Goal: Book appointment/travel/reservation

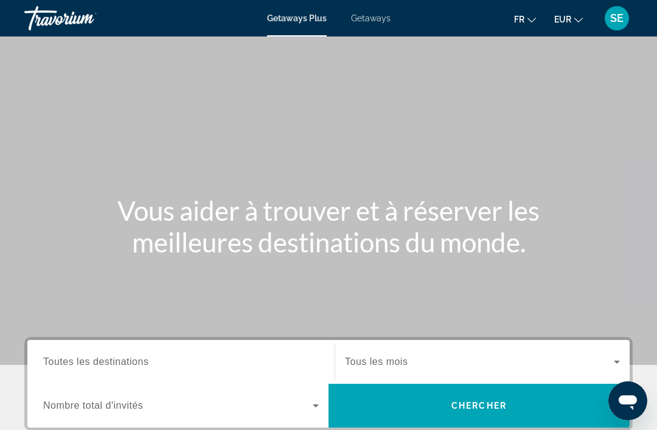
click at [377, 15] on span "Getaways" at bounding box center [371, 18] width 40 height 10
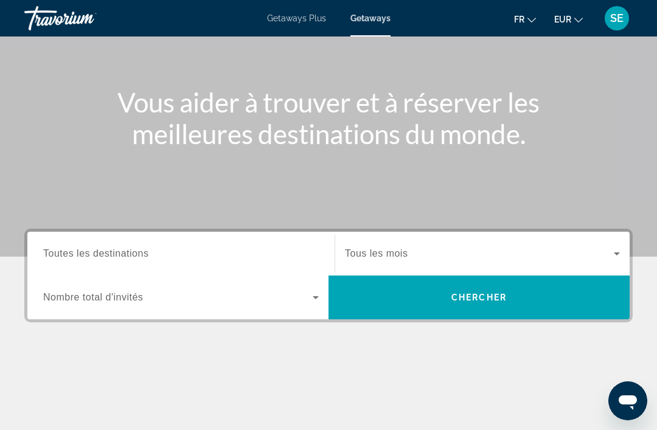
scroll to position [117, 0]
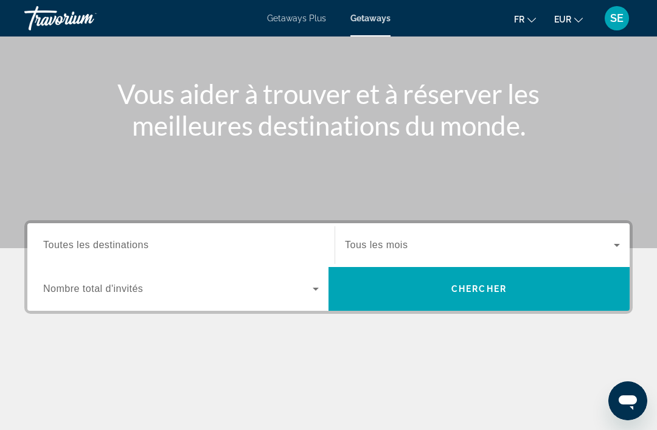
click at [68, 244] on span "Toutes les destinations" at bounding box center [95, 245] width 105 height 10
click at [68, 244] on input "Destination Toutes les destinations" at bounding box center [181, 246] width 276 height 15
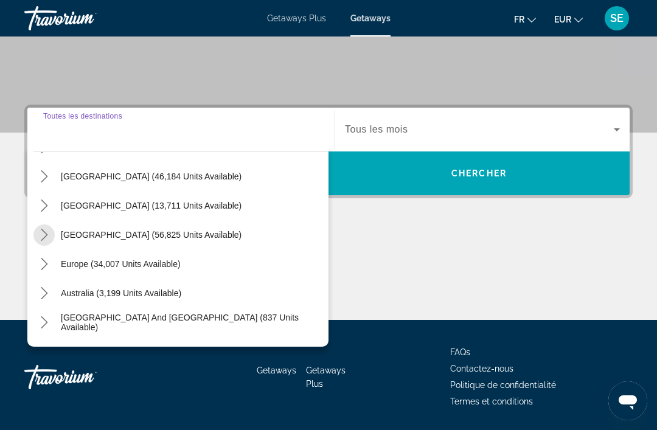
scroll to position [57, 0]
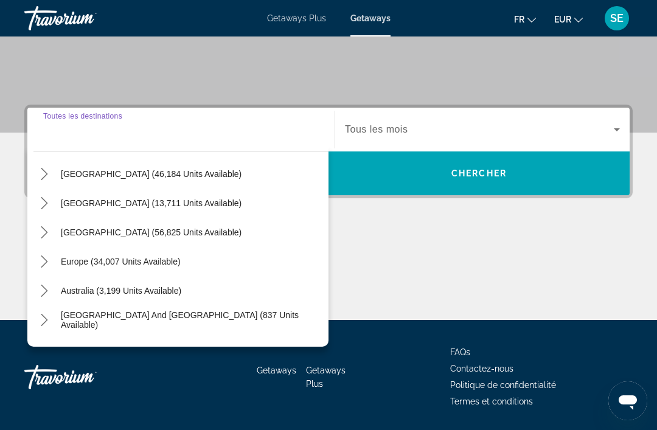
click at [85, 260] on span "Europe (34,007 units available)" at bounding box center [121, 262] width 120 height 10
type input "**********"
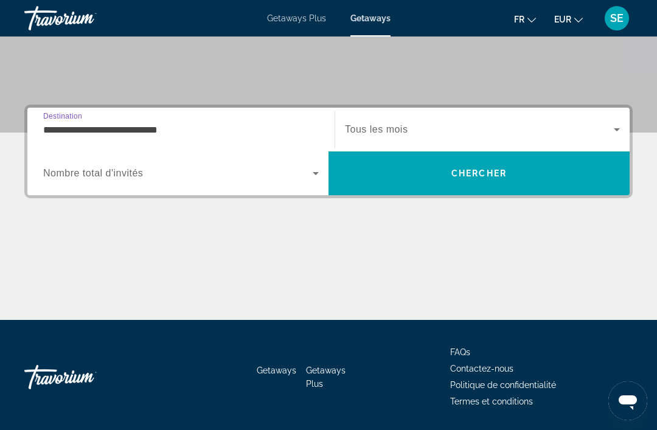
click at [411, 129] on span "Search widget" at bounding box center [479, 129] width 269 height 15
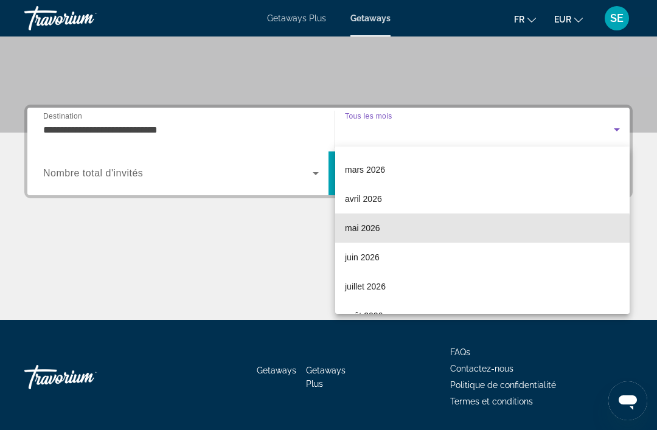
scroll to position [180, 0]
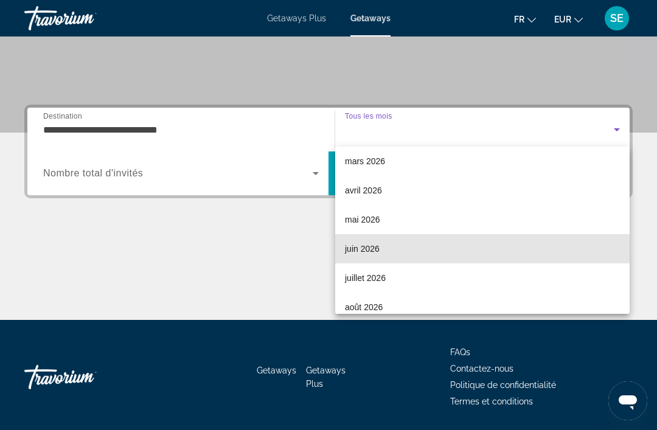
click at [358, 251] on span "juin 2026" at bounding box center [362, 249] width 35 height 15
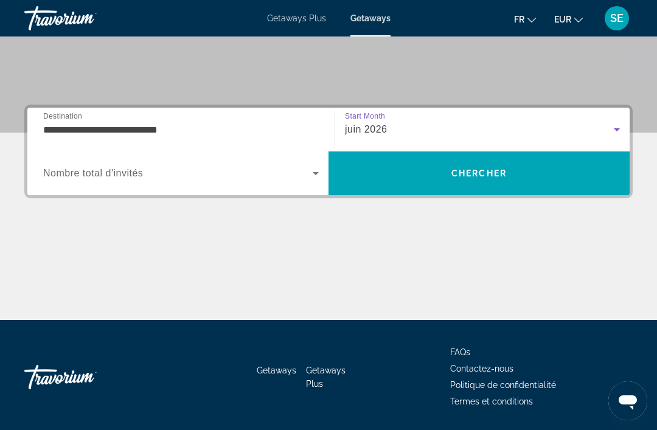
click at [315, 172] on icon "Search widget" at bounding box center [316, 173] width 15 height 15
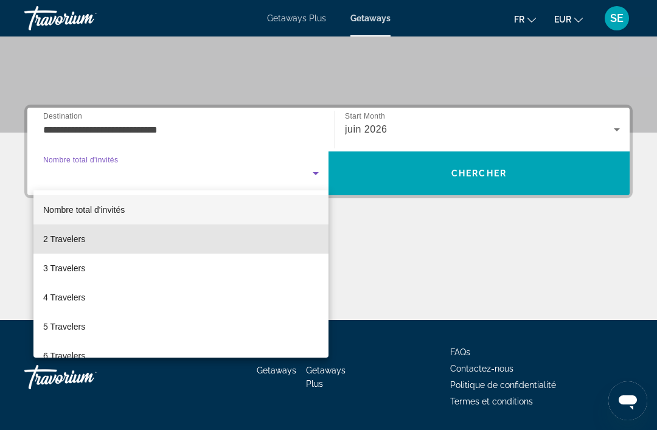
click at [56, 242] on span "2 Travelers" at bounding box center [64, 239] width 42 height 15
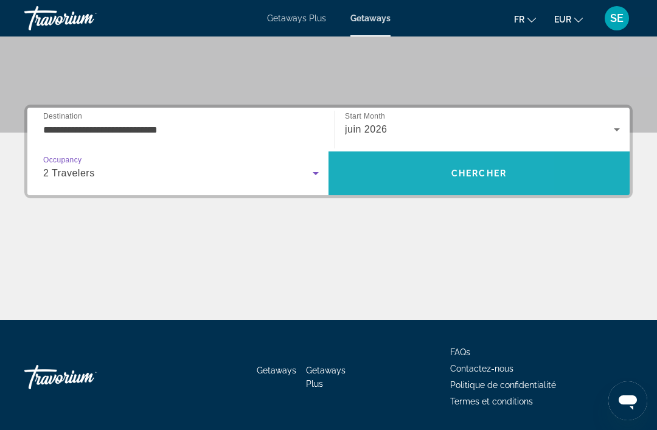
click at [439, 172] on span "Search" at bounding box center [479, 173] width 301 height 29
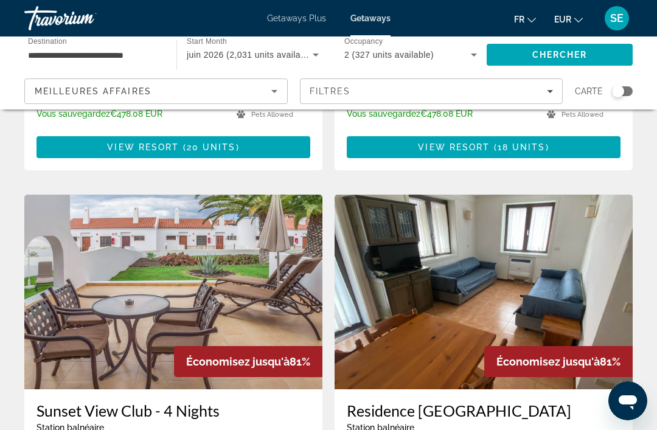
scroll to position [402, 0]
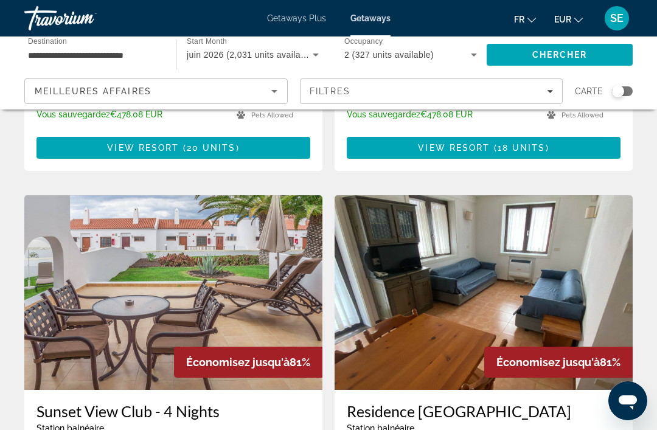
click at [615, 87] on div "Search widget" at bounding box center [618, 91] width 12 height 12
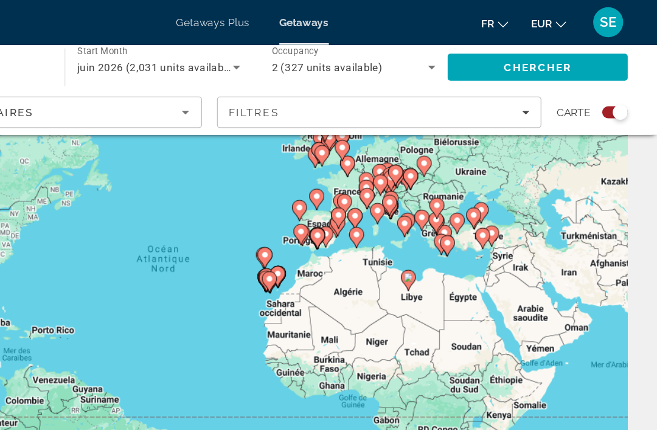
scroll to position [68, 0]
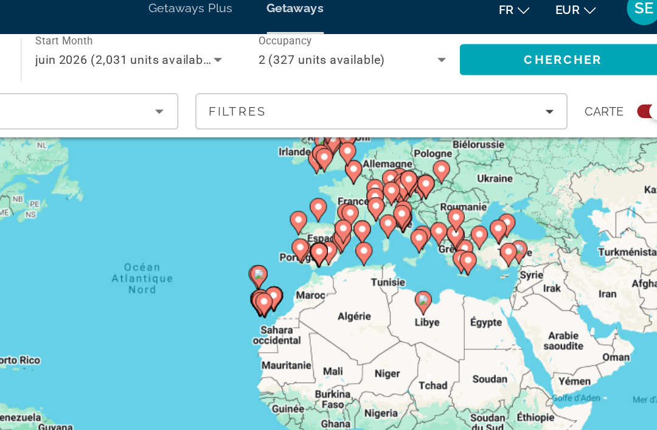
click at [282, 197] on div "Pour activer le glissement avec le clavier, appuyez sur Alt+Entrée. Une fois ce…" at bounding box center [328, 236] width 609 height 365
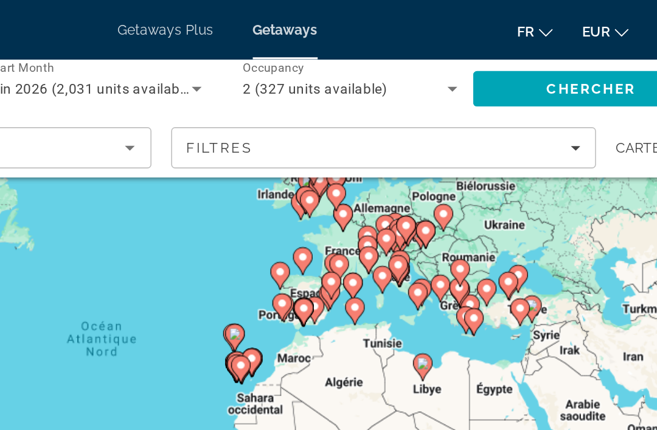
scroll to position [66, 0]
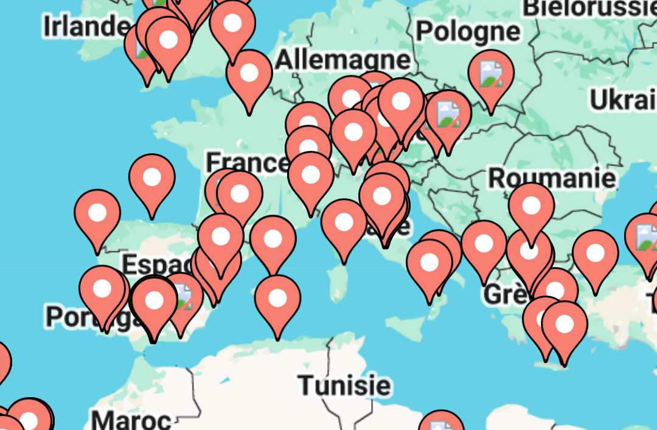
click at [424, 169] on icon "Main content" at bounding box center [429, 177] width 11 height 16
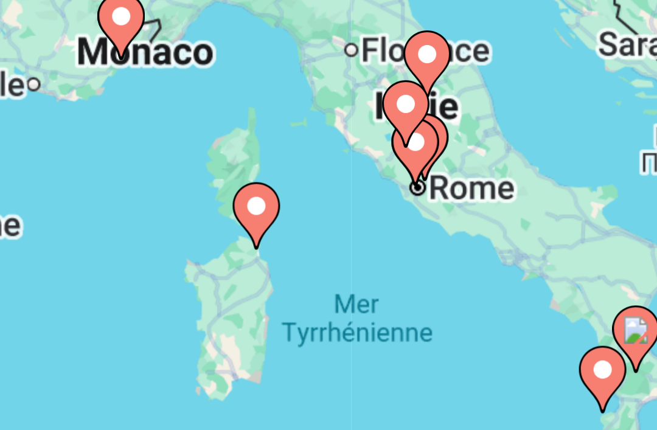
type input "**********"
click at [325, 223] on image "Main content" at bounding box center [328, 226] width 7 height 7
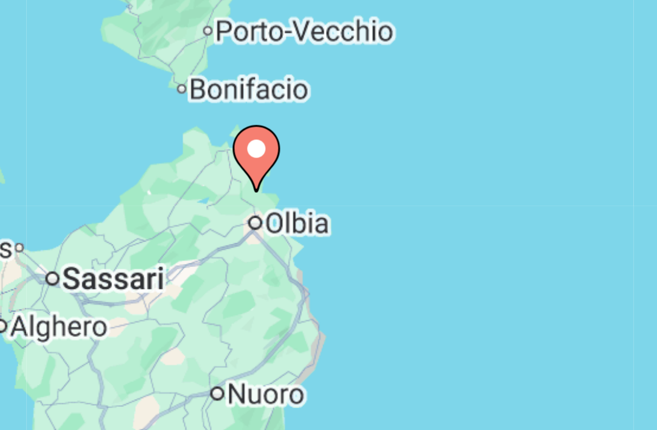
click at [325, 223] on image "Main content" at bounding box center [328, 226] width 7 height 7
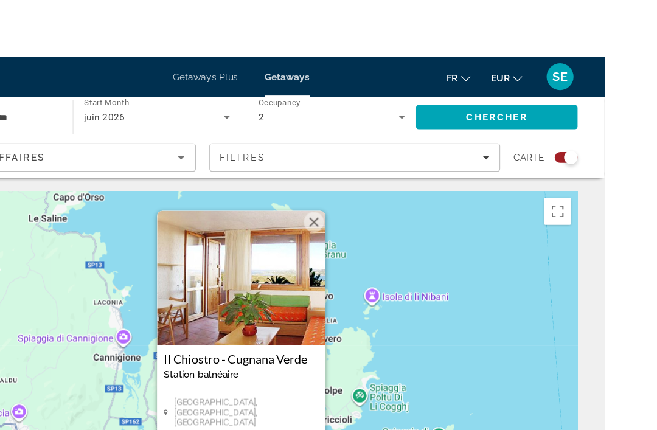
scroll to position [33, 0]
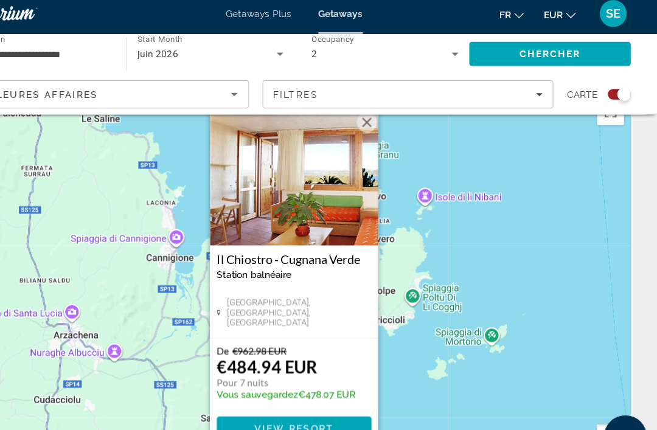
click at [253, 180] on img "Main content" at bounding box center [329, 167] width 152 height 122
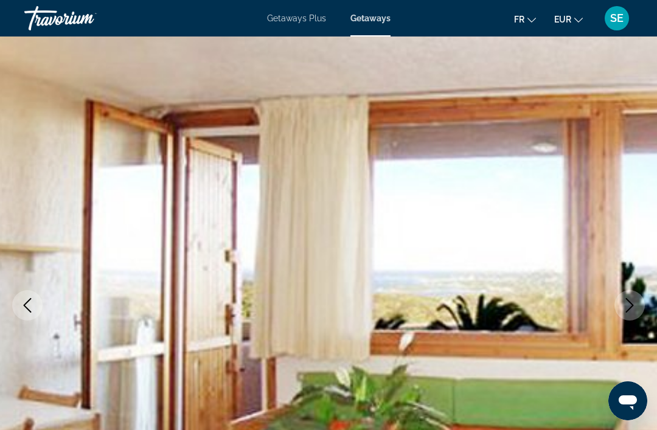
scroll to position [29, 0]
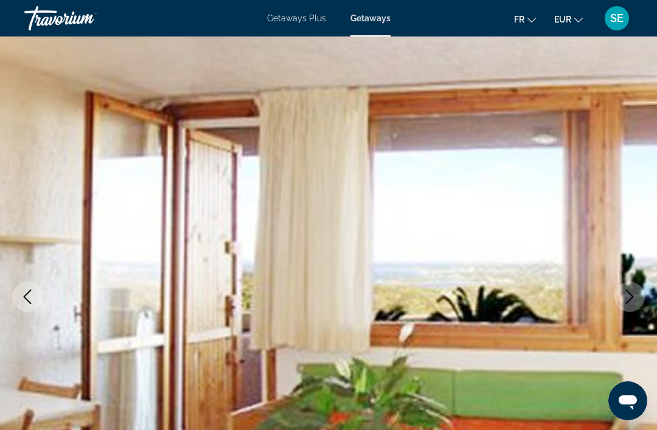
click at [23, 298] on icon "Previous image" at bounding box center [27, 297] width 15 height 15
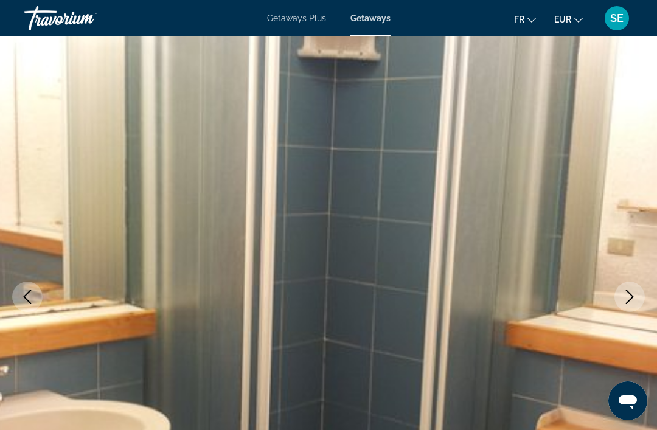
click at [29, 299] on icon "Previous image" at bounding box center [27, 297] width 15 height 15
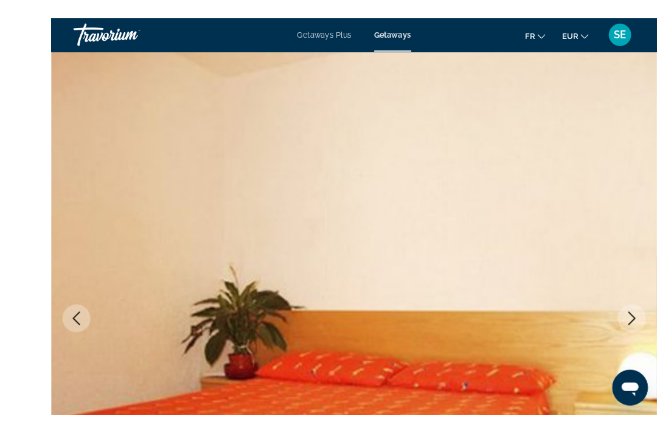
scroll to position [52, 0]
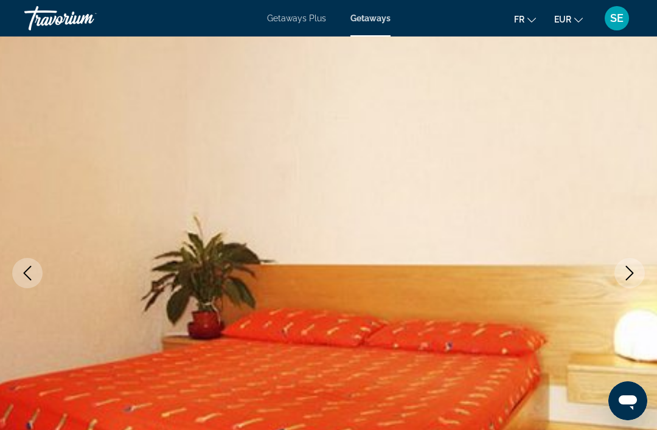
click at [29, 276] on icon "Previous image" at bounding box center [27, 273] width 15 height 15
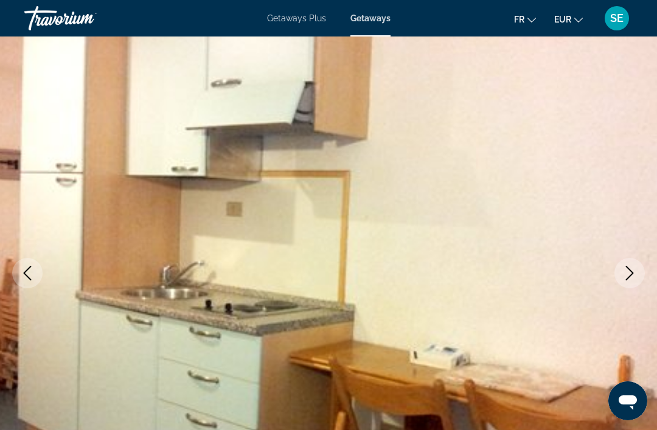
click at [29, 282] on button "Previous image" at bounding box center [27, 273] width 30 height 30
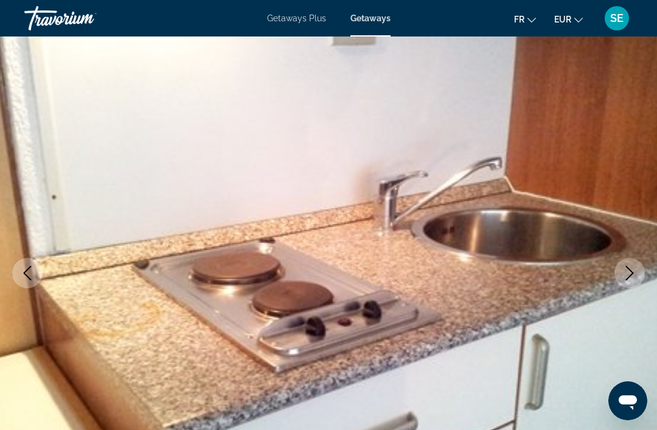
click at [32, 276] on icon "Previous image" at bounding box center [27, 273] width 15 height 15
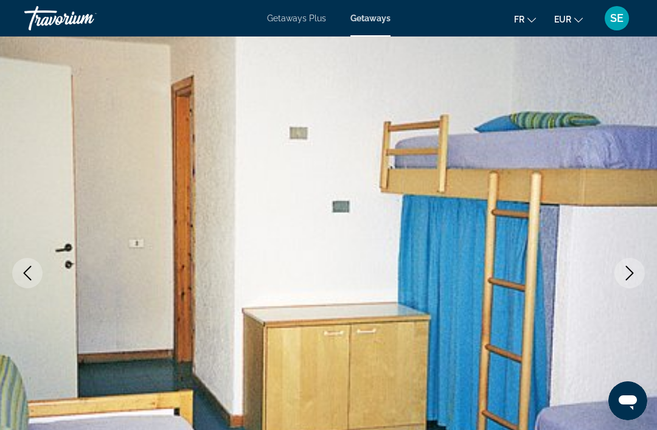
click at [26, 273] on icon "Previous image" at bounding box center [27, 273] width 15 height 15
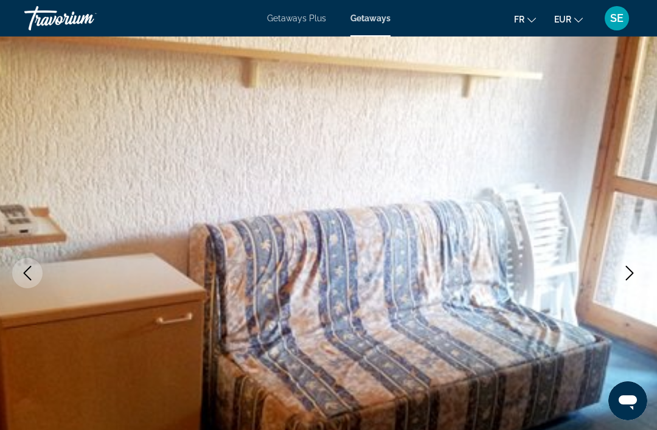
click at [26, 277] on icon "Previous image" at bounding box center [27, 273] width 15 height 15
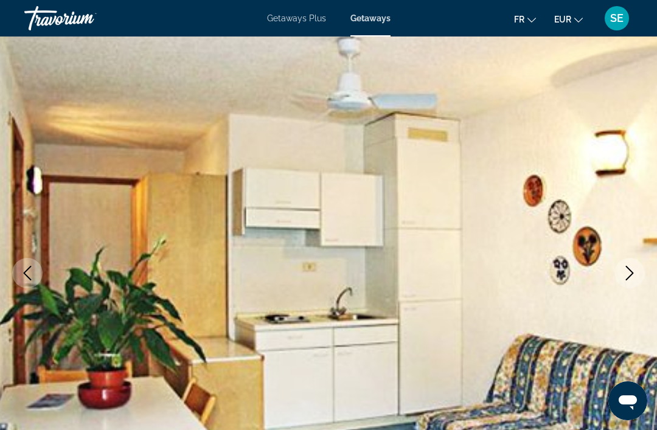
click at [29, 278] on icon "Previous image" at bounding box center [28, 273] width 8 height 15
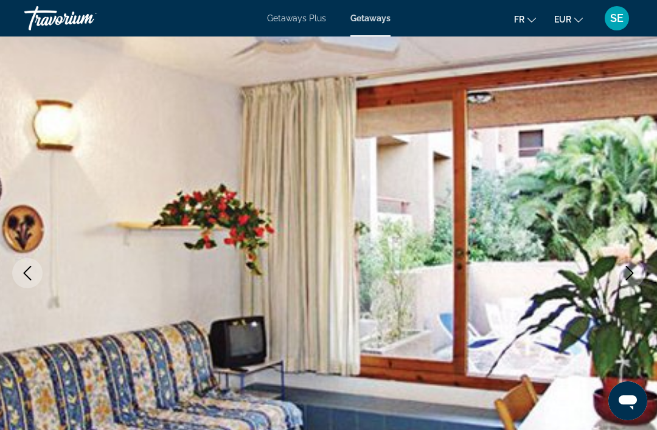
click at [29, 280] on icon "Previous image" at bounding box center [27, 273] width 15 height 15
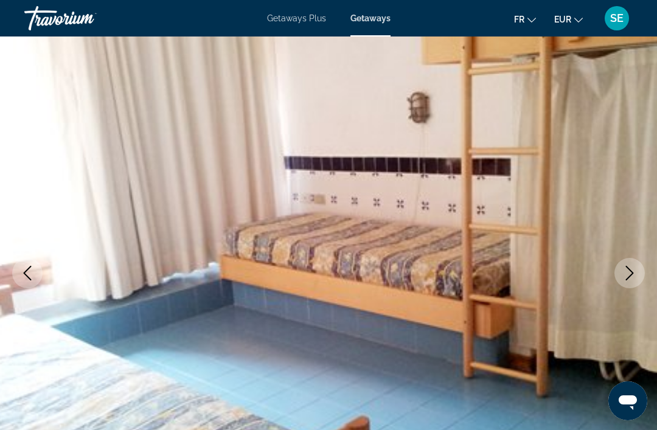
click at [26, 280] on icon "Previous image" at bounding box center [27, 273] width 15 height 15
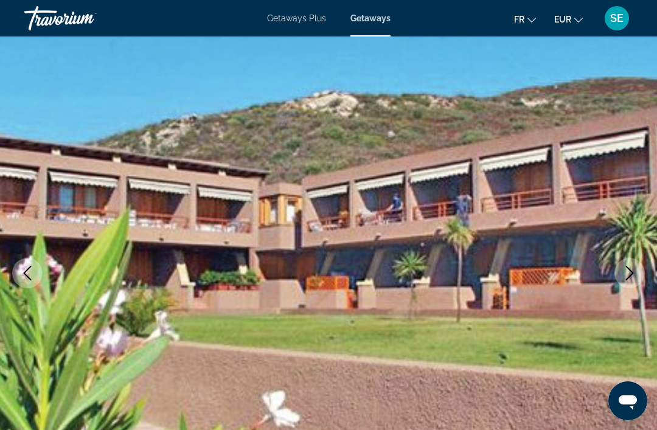
click at [1, 260] on img "Main content" at bounding box center [328, 273] width 657 height 578
click at [25, 277] on icon "Previous image" at bounding box center [27, 273] width 15 height 15
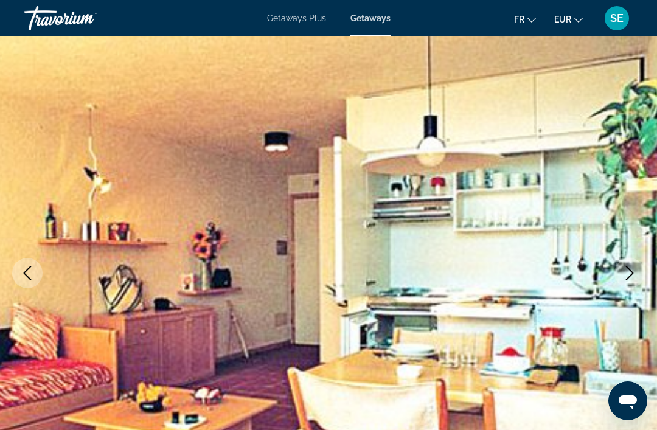
click at [32, 276] on icon "Previous image" at bounding box center [27, 273] width 15 height 15
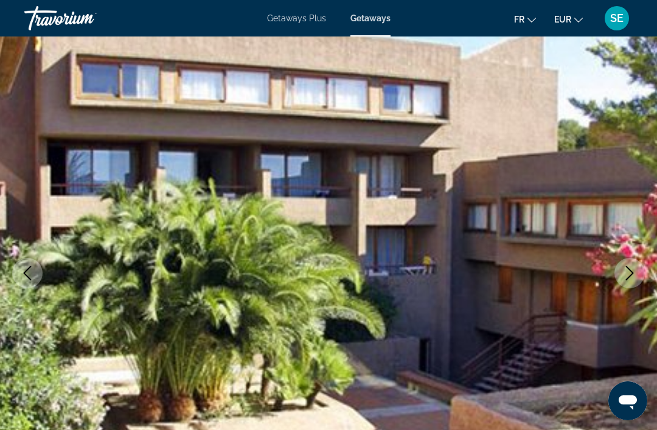
click at [1, 256] on img "Main content" at bounding box center [328, 273] width 657 height 578
click at [32, 283] on button "Previous image" at bounding box center [27, 273] width 30 height 30
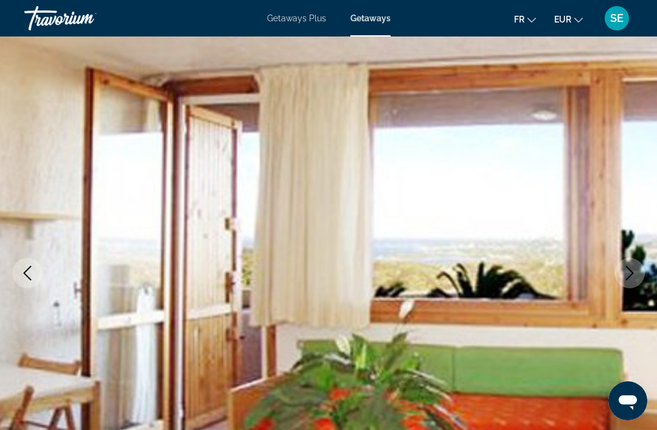
click at [32, 276] on icon "Previous image" at bounding box center [27, 273] width 15 height 15
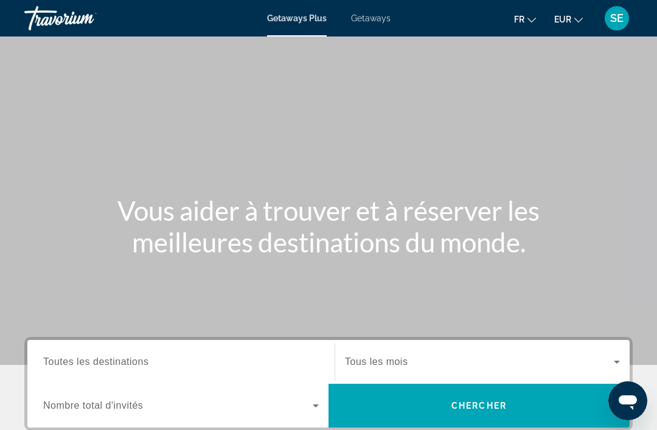
click at [72, 355] on input "Destination Toutes les destinations" at bounding box center [181, 362] width 276 height 15
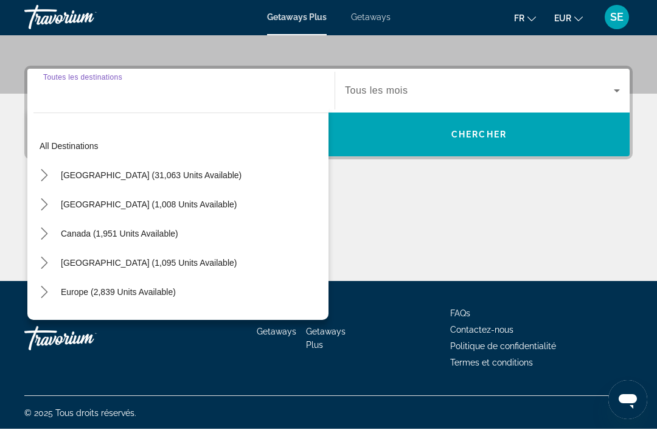
scroll to position [271, 0]
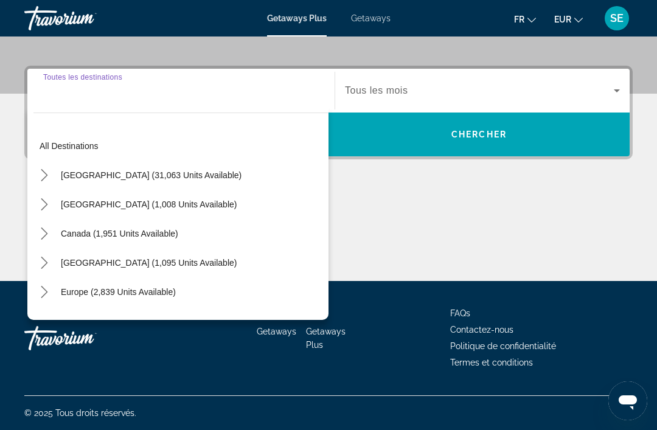
click at [95, 295] on span "Europe (2,839 units available)" at bounding box center [118, 292] width 115 height 10
type input "**********"
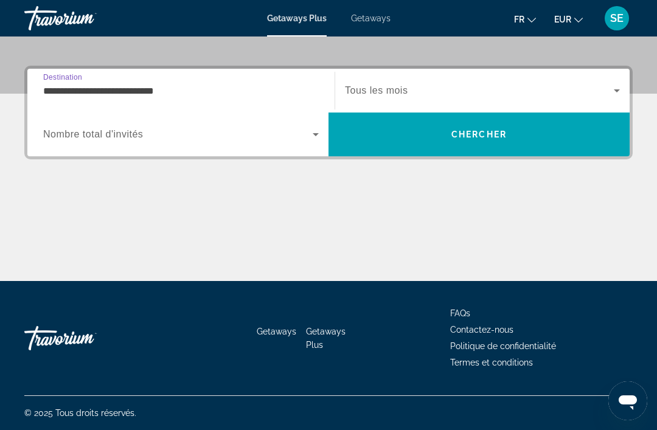
click at [612, 95] on icon "Search widget" at bounding box center [617, 90] width 15 height 15
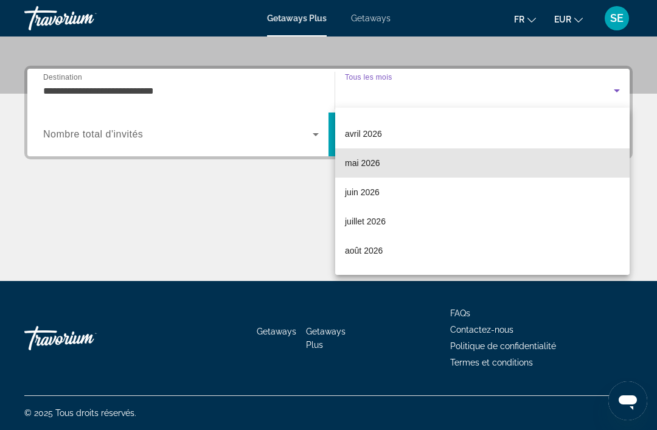
scroll to position [202, 0]
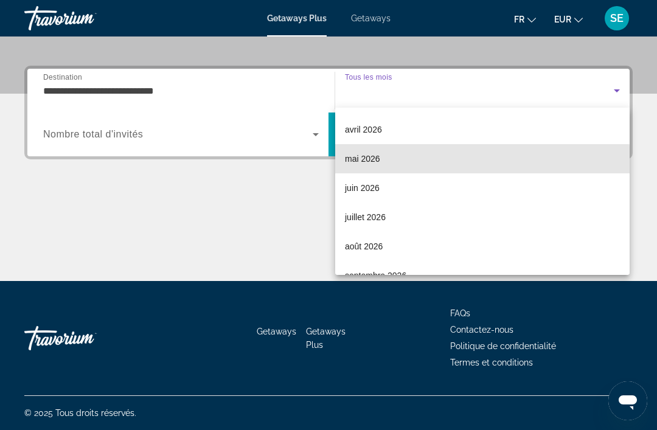
click at [357, 164] on span "mai 2026" at bounding box center [362, 159] width 35 height 15
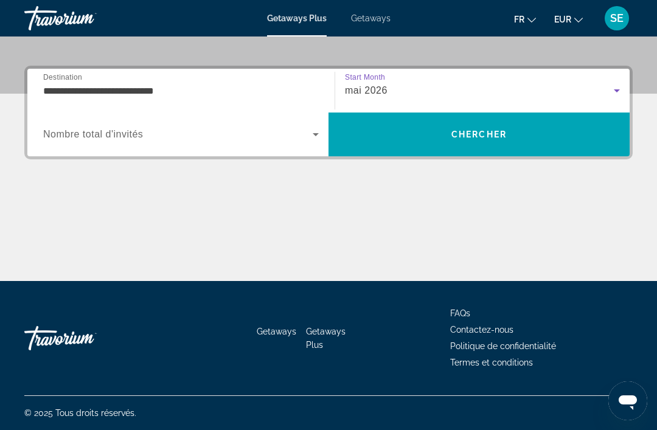
click at [319, 141] on icon "Search widget" at bounding box center [316, 134] width 15 height 15
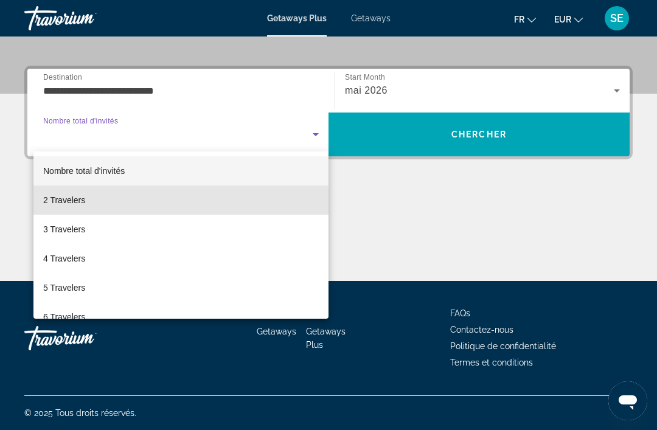
click at [55, 206] on span "2 Travelers" at bounding box center [64, 200] width 42 height 15
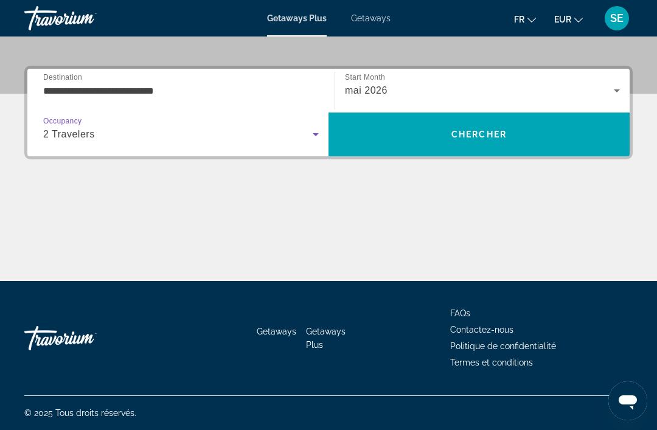
click at [450, 138] on span "Search" at bounding box center [479, 134] width 301 height 29
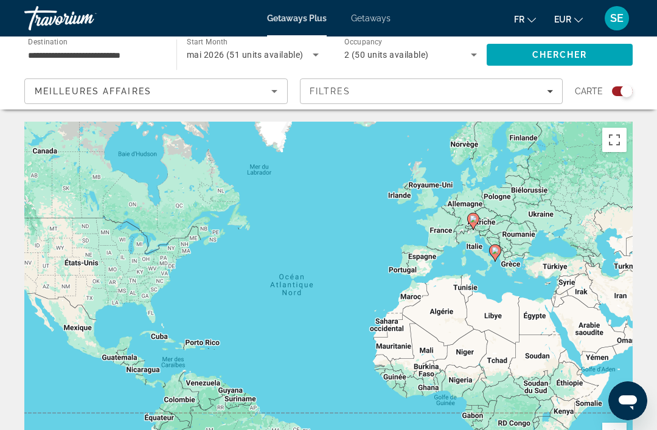
click at [469, 55] on icon "Search widget" at bounding box center [474, 54] width 15 height 15
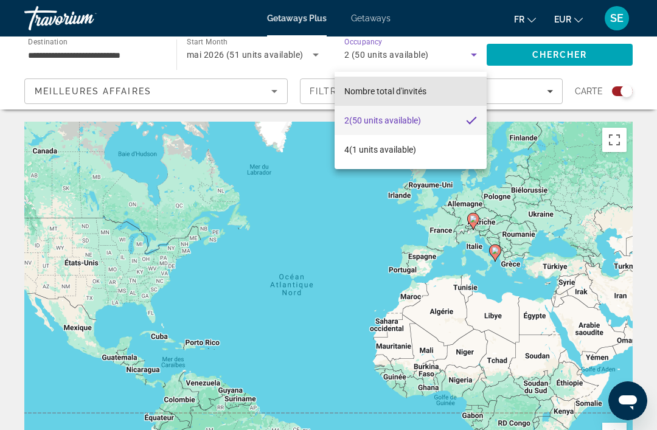
click at [359, 93] on span "Nombre total d'invités" at bounding box center [385, 91] width 82 height 10
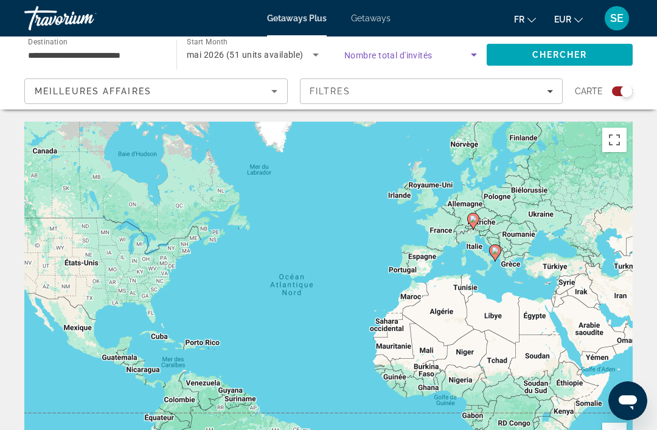
click at [535, 53] on span "Chercher" at bounding box center [559, 55] width 55 height 10
click at [54, 59] on input "**********" at bounding box center [94, 55] width 133 height 15
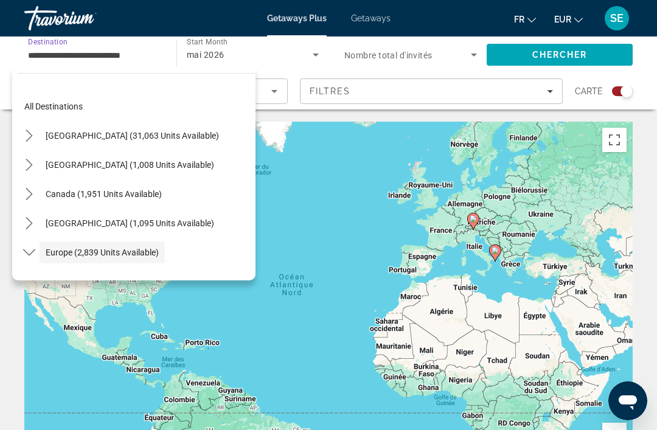
scroll to position [72, 0]
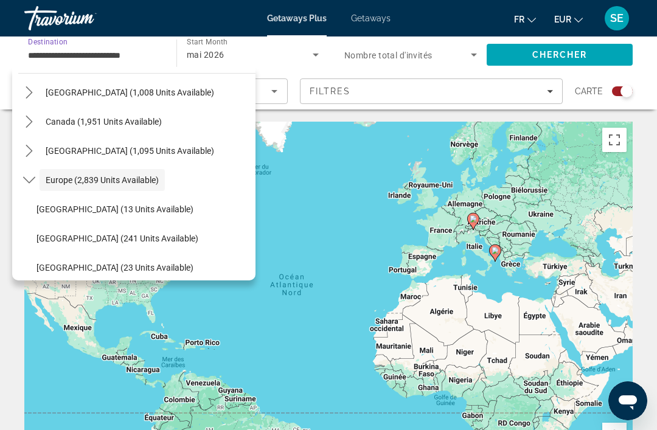
click at [61, 183] on span "Europe (2,839 units available)" at bounding box center [102, 180] width 113 height 10
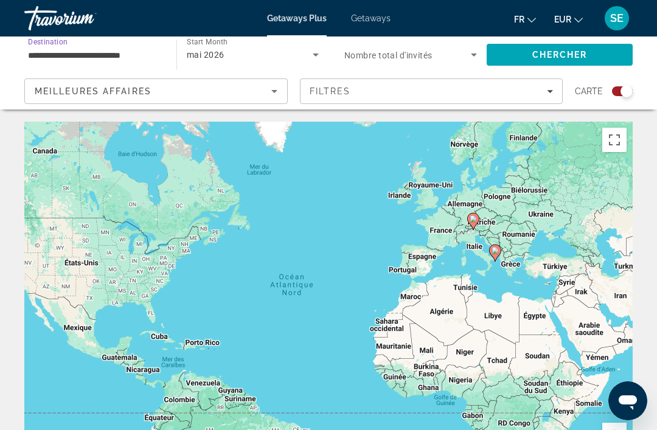
click at [217, 52] on span "mai 2026" at bounding box center [206, 55] width 38 height 10
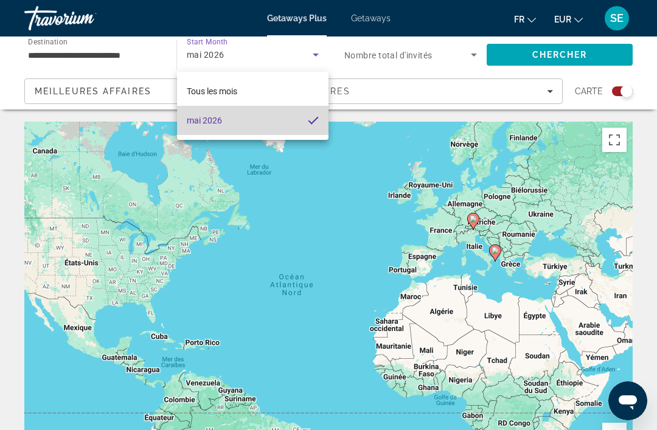
click at [225, 120] on mat-option "mai 2026" at bounding box center [253, 120] width 152 height 29
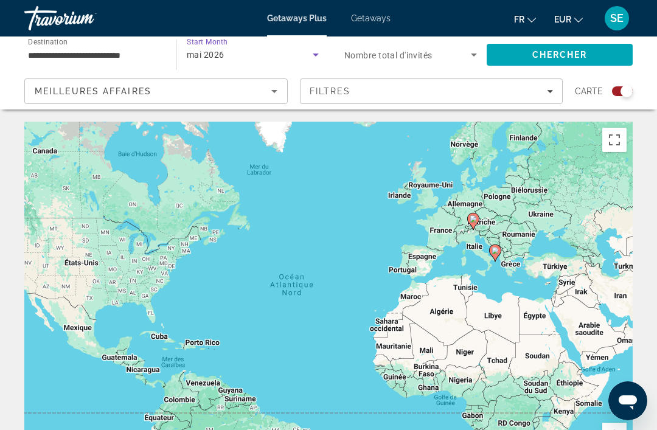
click at [524, 50] on span "Search" at bounding box center [560, 54] width 146 height 29
click at [472, 55] on icon "Search widget" at bounding box center [474, 54] width 15 height 15
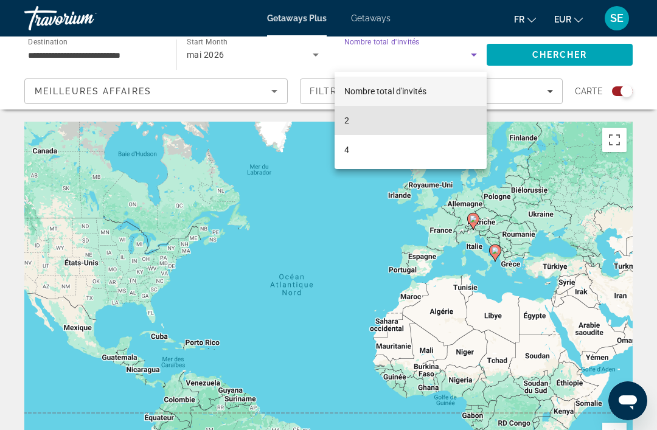
click at [349, 121] on span "2" at bounding box center [346, 120] width 5 height 15
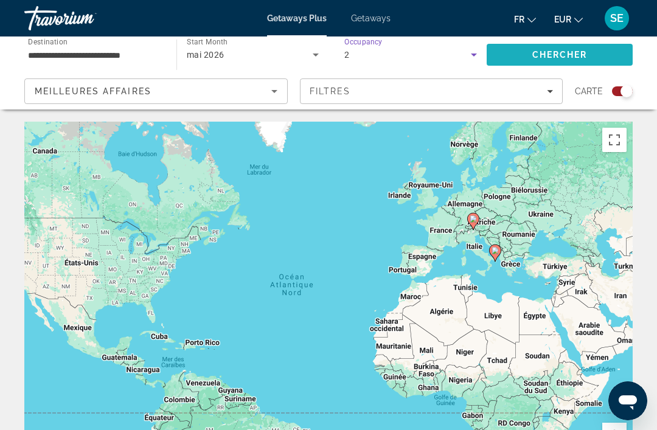
click at [536, 54] on span "Chercher" at bounding box center [559, 55] width 55 height 10
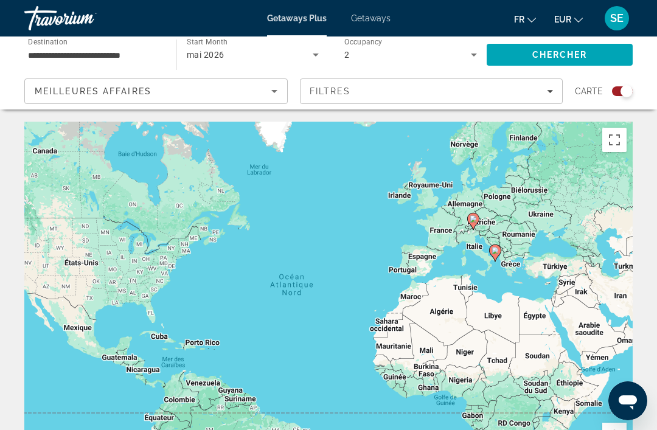
click at [467, 54] on icon "Search widget" at bounding box center [474, 54] width 15 height 15
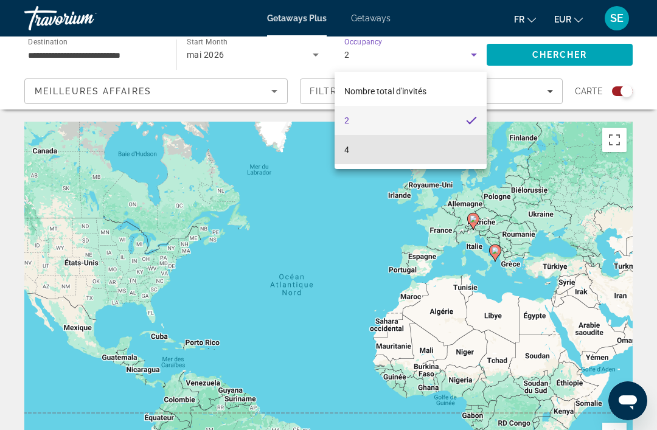
click at [352, 142] on mat-option "4" at bounding box center [411, 149] width 152 height 29
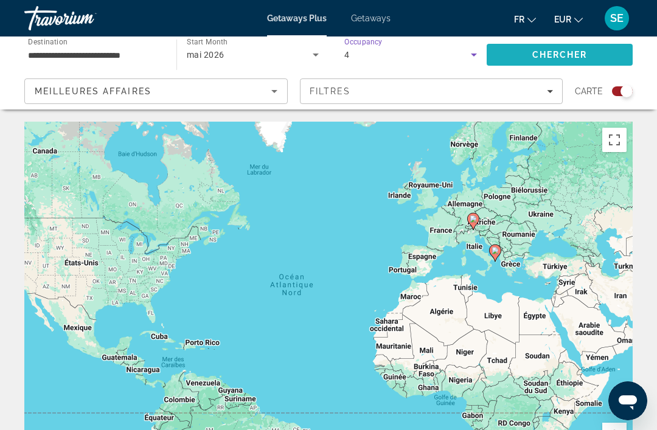
click at [534, 48] on span "Search" at bounding box center [560, 54] width 146 height 29
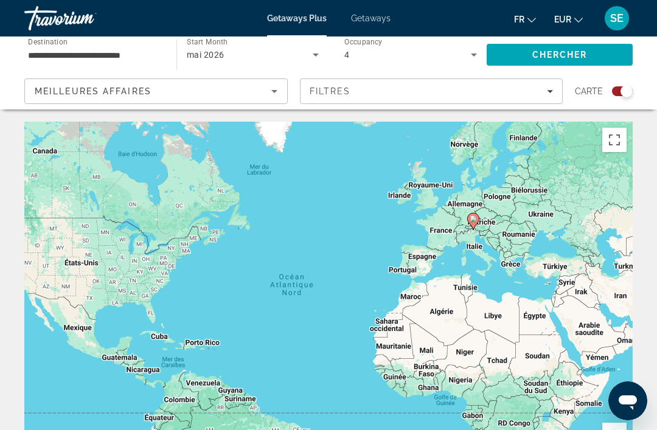
click at [321, 59] on icon "Search widget" at bounding box center [316, 54] width 15 height 15
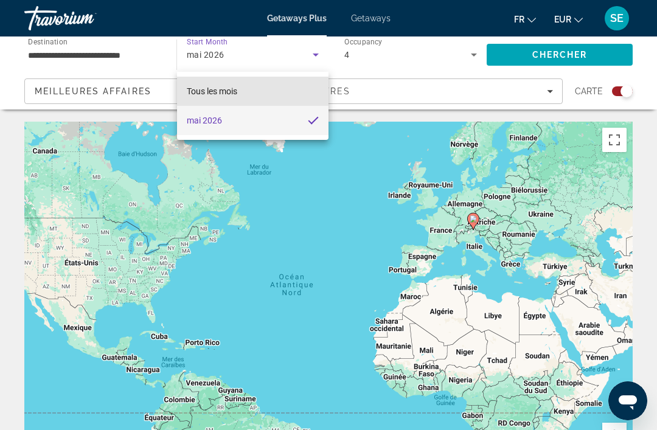
click at [206, 90] on span "Tous les mois" at bounding box center [212, 91] width 51 height 10
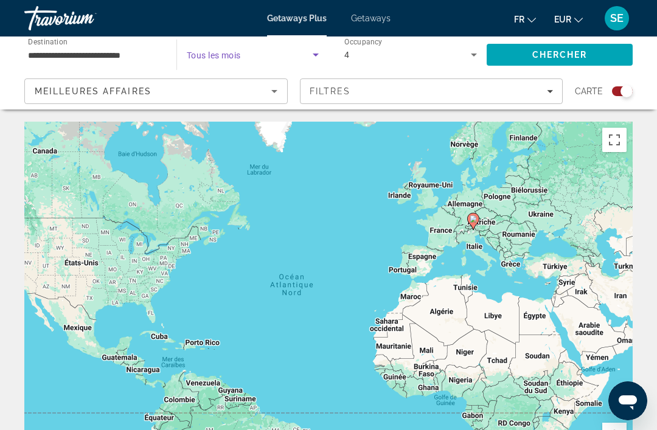
click at [312, 58] on icon "Search widget" at bounding box center [316, 54] width 15 height 15
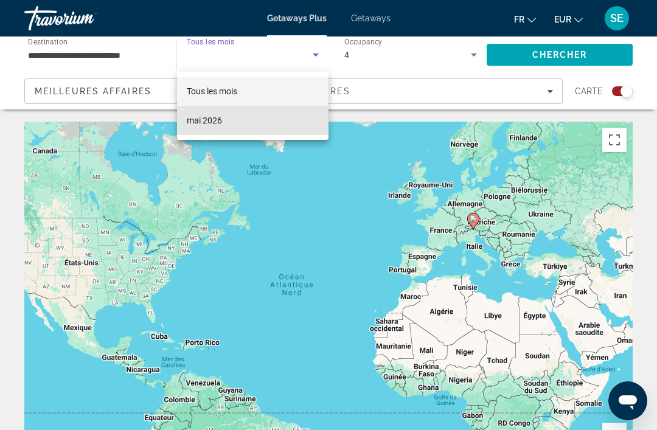
click at [200, 119] on span "mai 2026" at bounding box center [204, 120] width 35 height 15
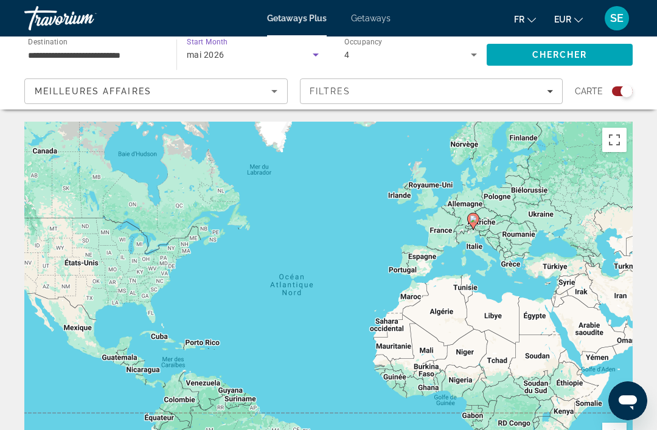
click at [319, 58] on icon "Search widget" at bounding box center [316, 54] width 15 height 15
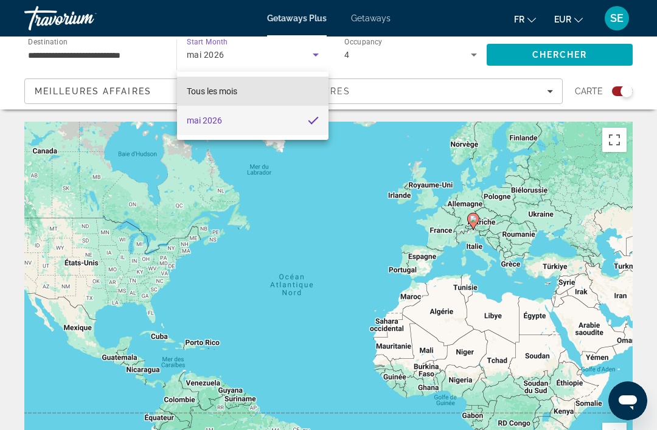
click at [199, 91] on span "Tous les mois" at bounding box center [212, 91] width 51 height 10
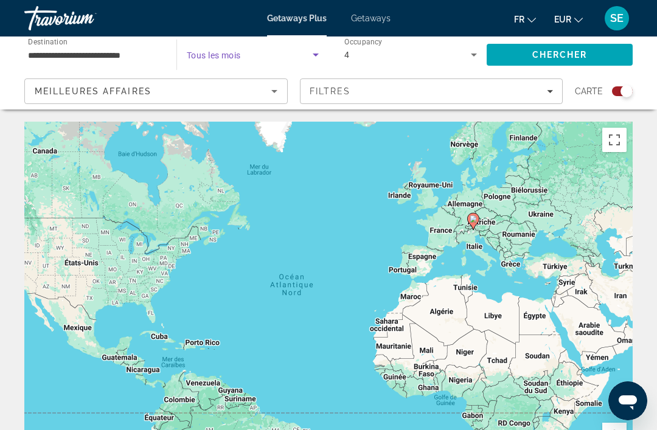
click at [280, 90] on icon "Sort by" at bounding box center [274, 91] width 15 height 15
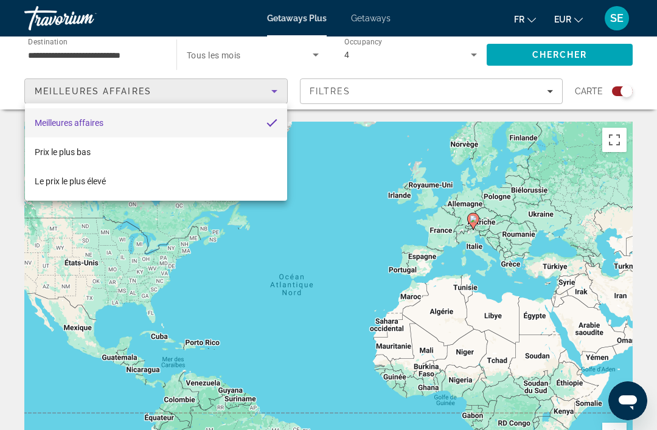
click at [414, 68] on div at bounding box center [328, 215] width 657 height 430
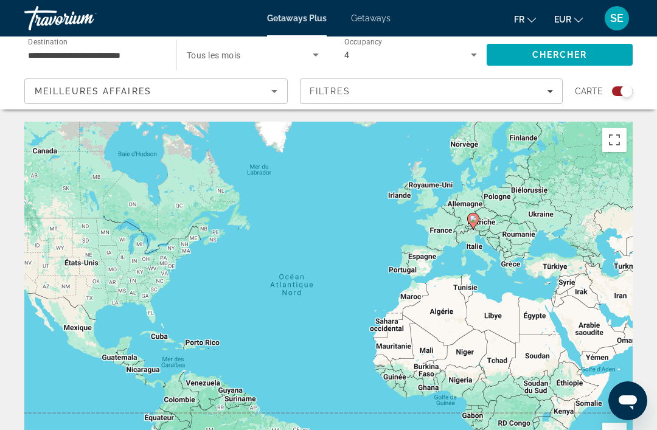
click at [469, 57] on icon "Search widget" at bounding box center [474, 54] width 15 height 15
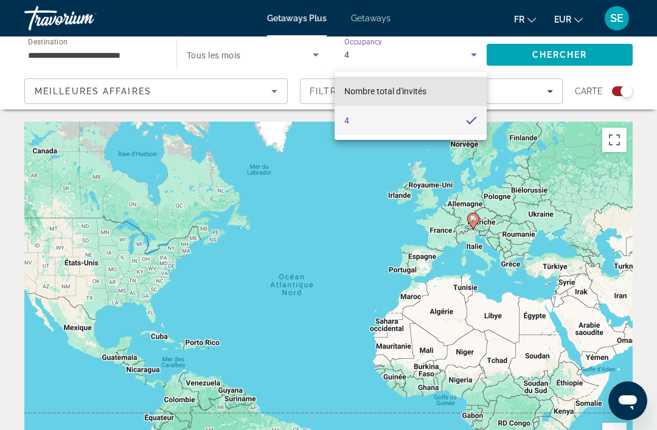
click at [359, 89] on span "Nombre total d'invités" at bounding box center [385, 91] width 82 height 10
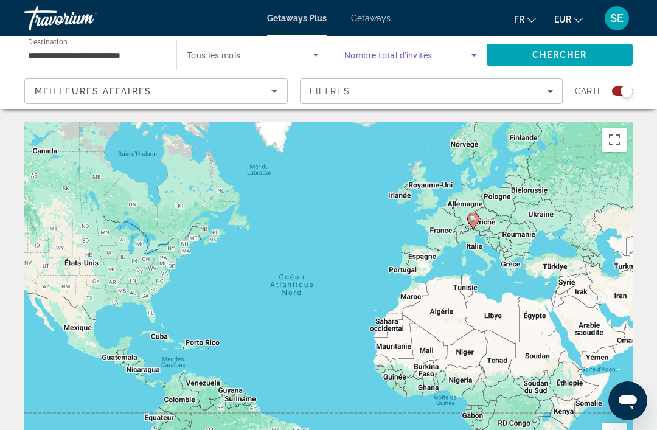
click at [51, 55] on input "**********" at bounding box center [94, 55] width 133 height 15
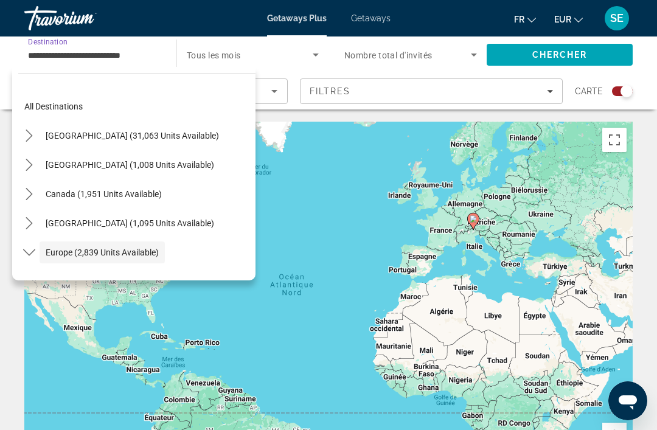
scroll to position [72, 0]
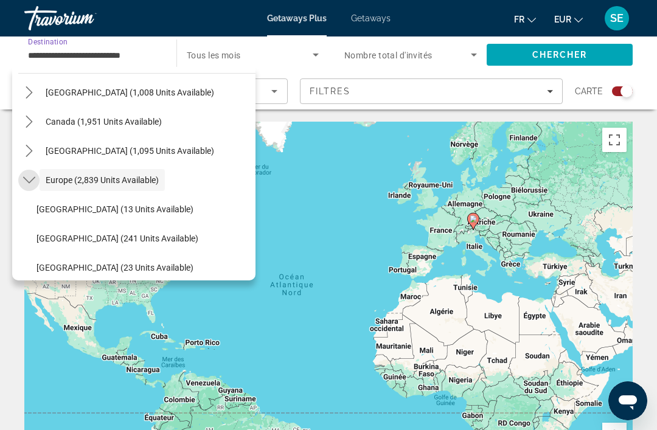
click at [24, 173] on mat-icon "Toggle Europe (2,839 units available) submenu" at bounding box center [28, 180] width 21 height 21
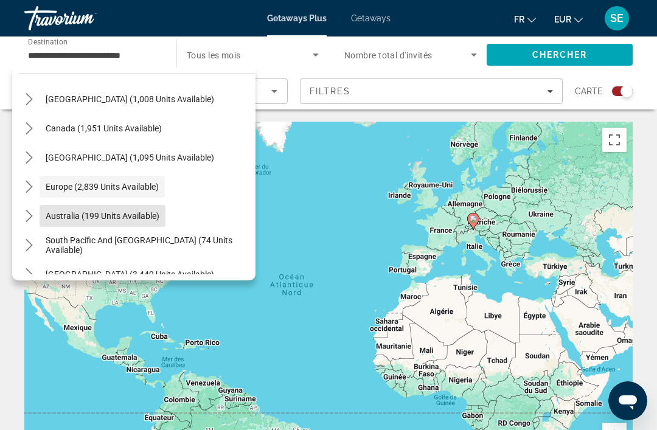
scroll to position [67, 0]
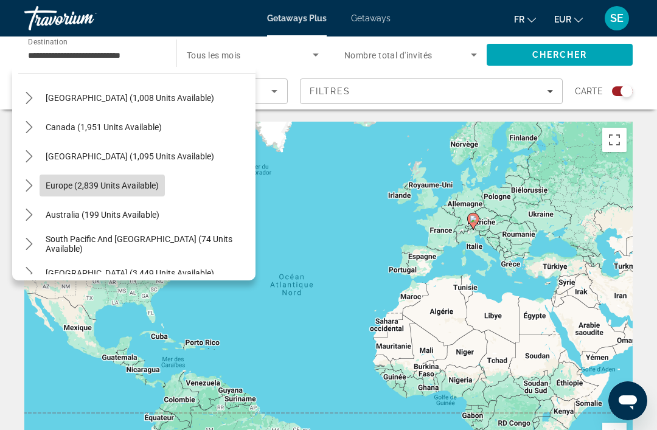
click at [75, 189] on span "Europe (2,839 units available)" at bounding box center [102, 186] width 113 height 10
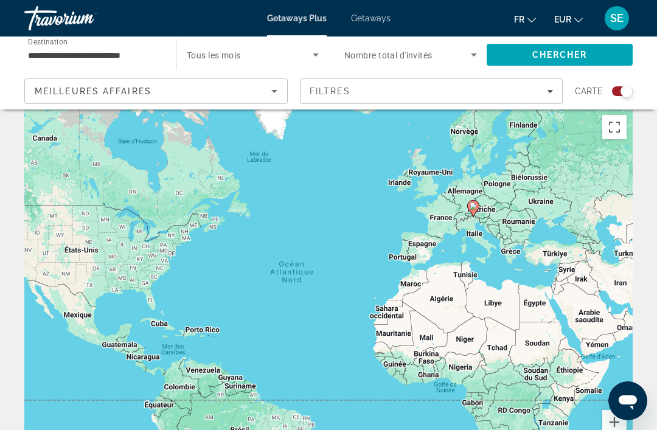
scroll to position [13, 0]
click at [313, 52] on icon "Search widget" at bounding box center [316, 54] width 15 height 15
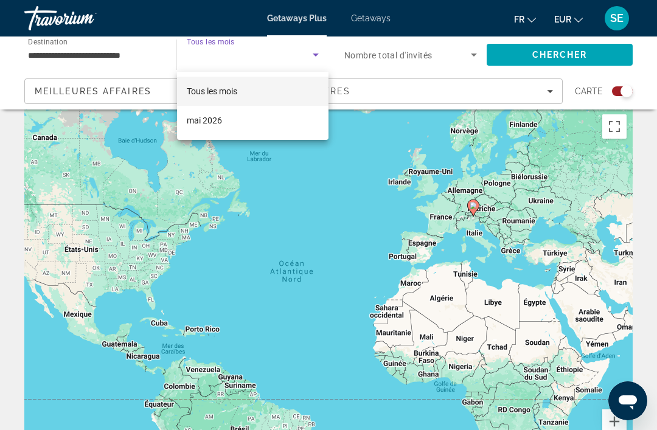
click at [368, 14] on div at bounding box center [328, 215] width 657 height 430
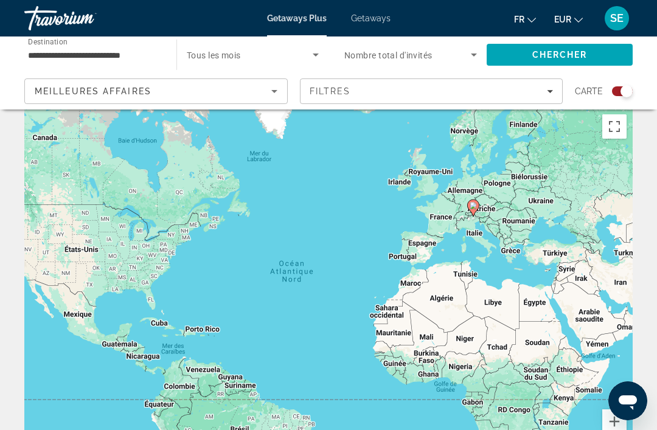
click at [366, 23] on span "Getaways" at bounding box center [371, 18] width 40 height 10
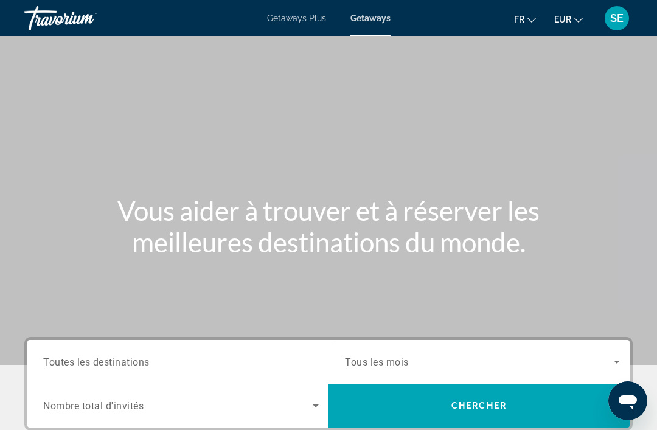
click at [364, 23] on span "Getaways" at bounding box center [371, 18] width 40 height 10
click at [372, 21] on span "Getaways" at bounding box center [371, 18] width 40 height 10
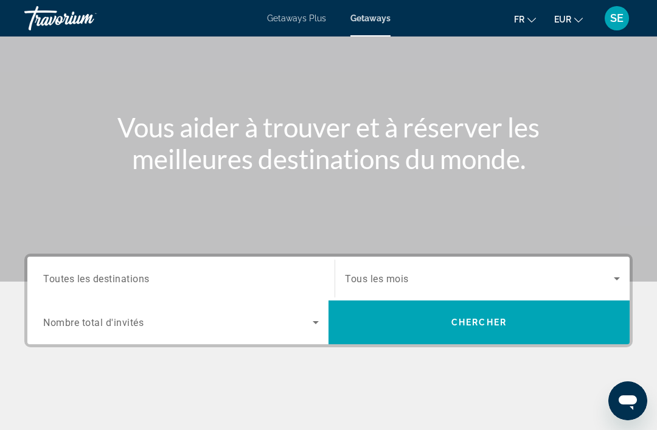
click at [74, 283] on span "Toutes les destinations" at bounding box center [96, 279] width 106 height 12
click at [74, 283] on input "Destination Toutes les destinations" at bounding box center [181, 279] width 276 height 15
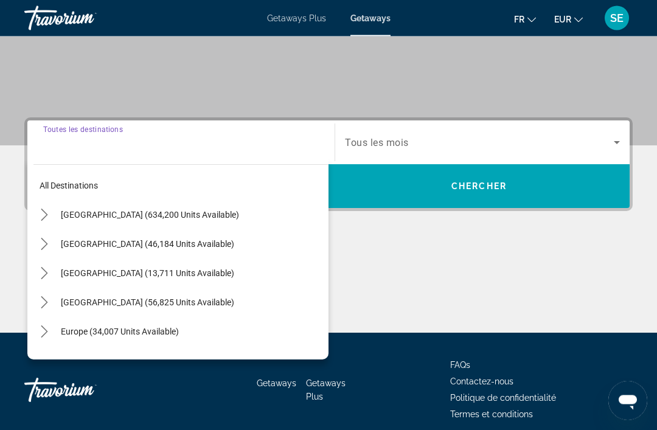
scroll to position [232, 0]
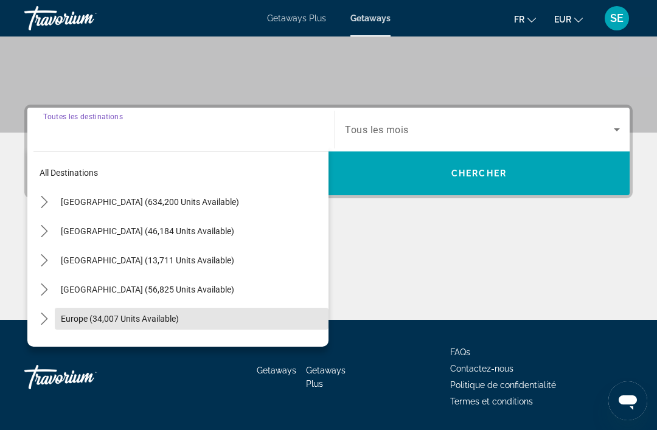
click at [79, 318] on span "Europe (34,007 units available)" at bounding box center [120, 319] width 118 height 10
type input "**********"
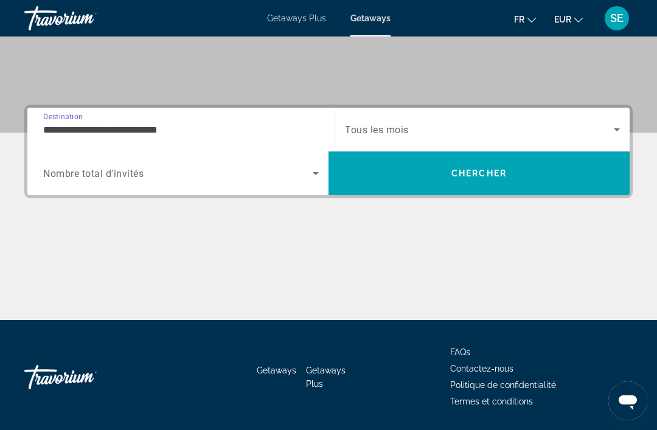
click at [425, 129] on span "Search widget" at bounding box center [479, 129] width 269 height 15
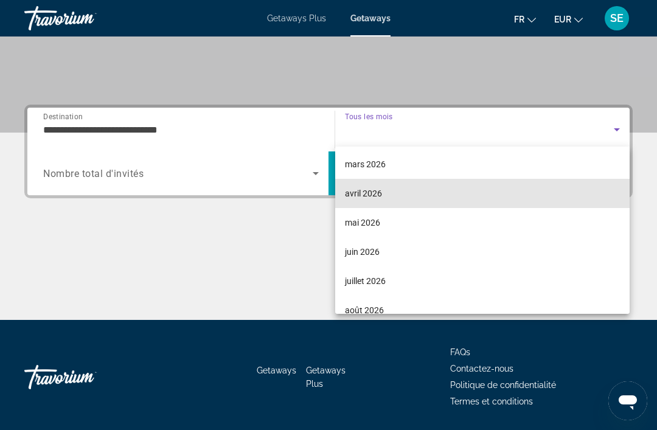
scroll to position [178, 0]
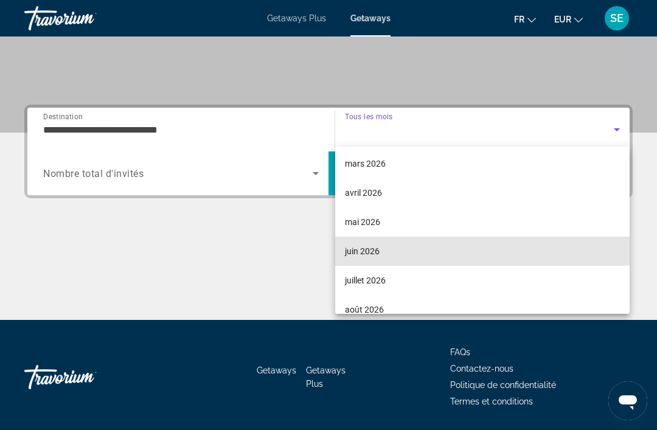
click at [361, 255] on span "juin 2026" at bounding box center [362, 251] width 35 height 15
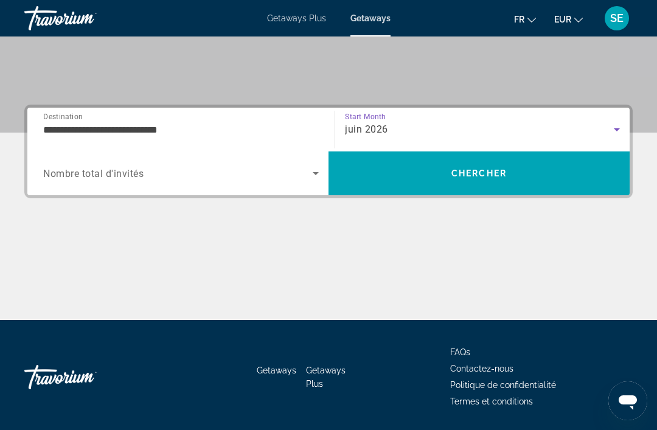
click at [296, 179] on span "Search widget" at bounding box center [178, 173] width 270 height 15
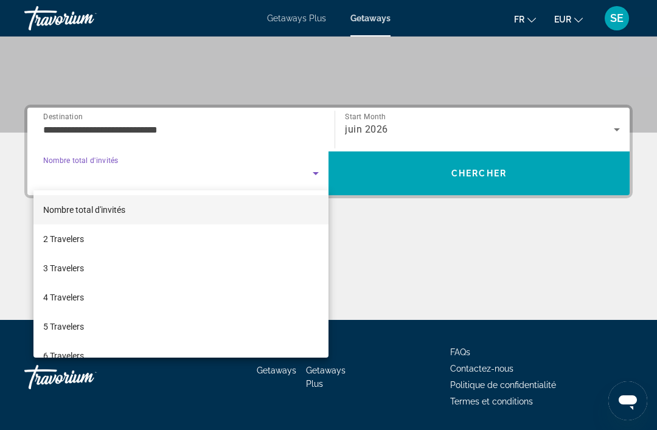
click at [465, 181] on div at bounding box center [328, 215] width 657 height 430
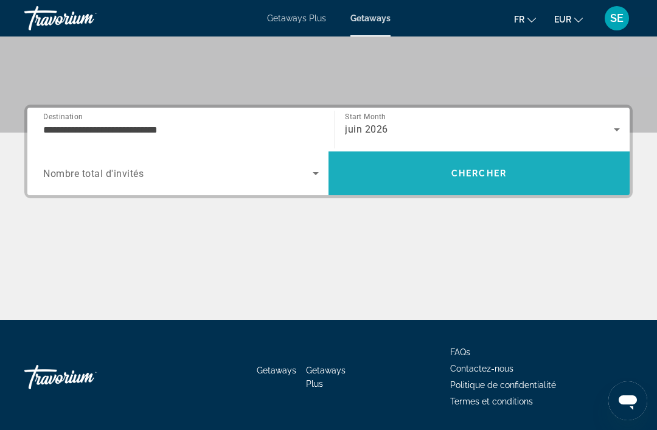
click at [483, 175] on span "Chercher" at bounding box center [479, 174] width 55 height 10
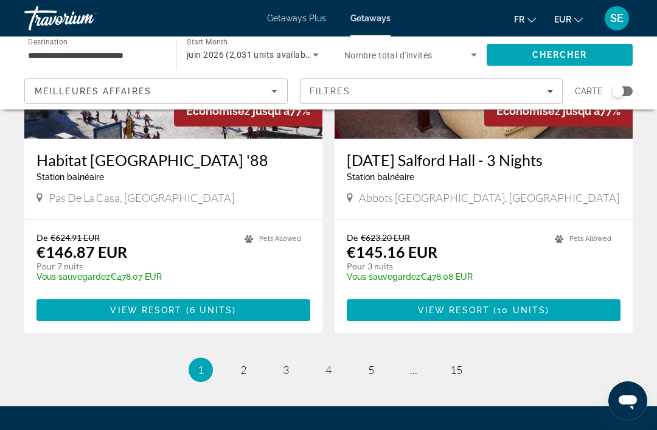
scroll to position [2382, 0]
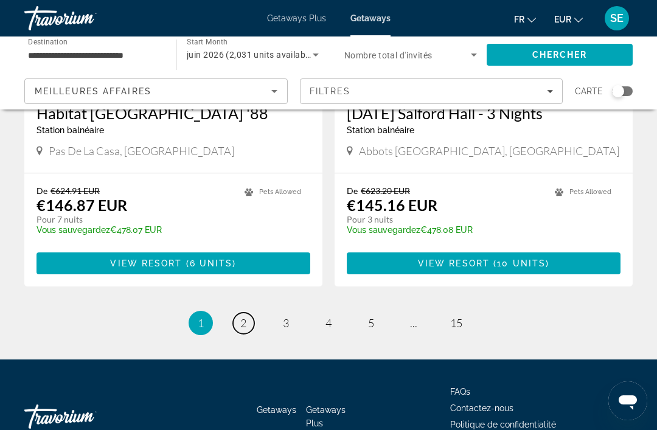
click at [243, 316] on span "2" at bounding box center [243, 322] width 6 height 13
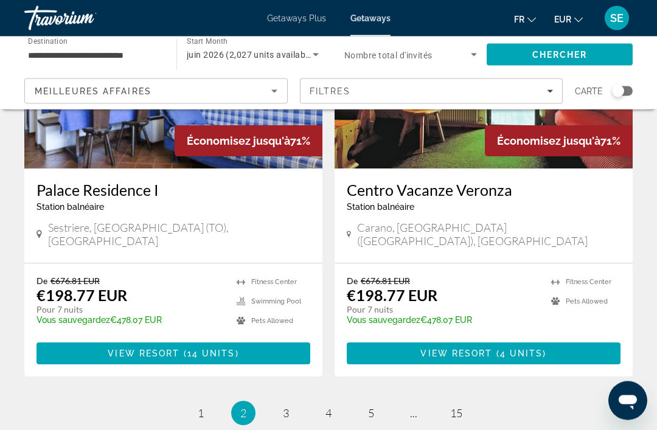
scroll to position [2364, 0]
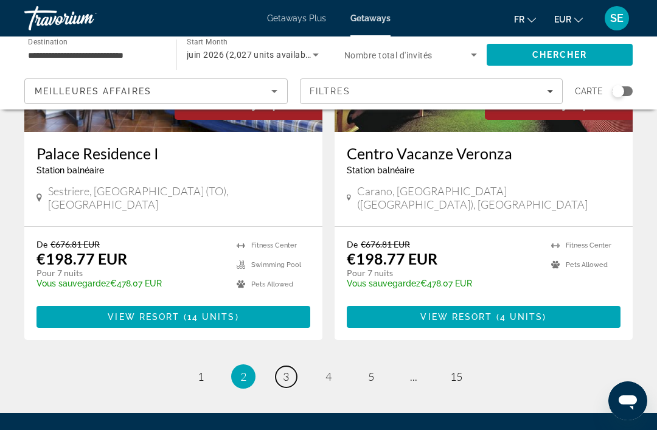
click at [288, 370] on span "3" at bounding box center [286, 376] width 6 height 13
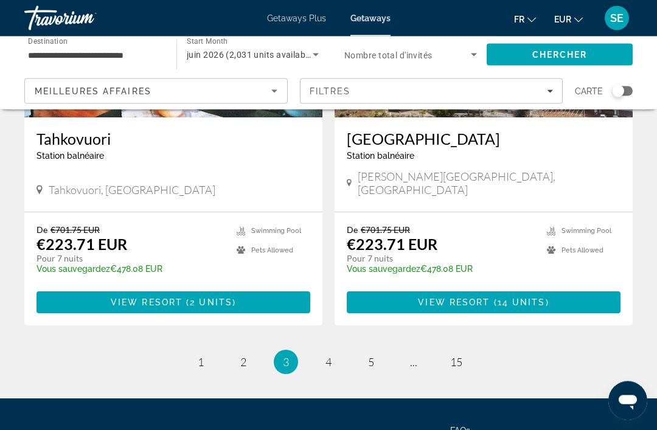
scroll to position [2303, 0]
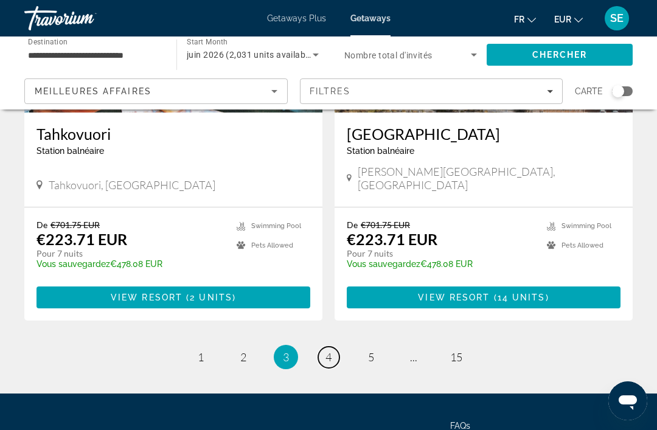
click at [323, 360] on link "page 4" at bounding box center [328, 357] width 21 height 21
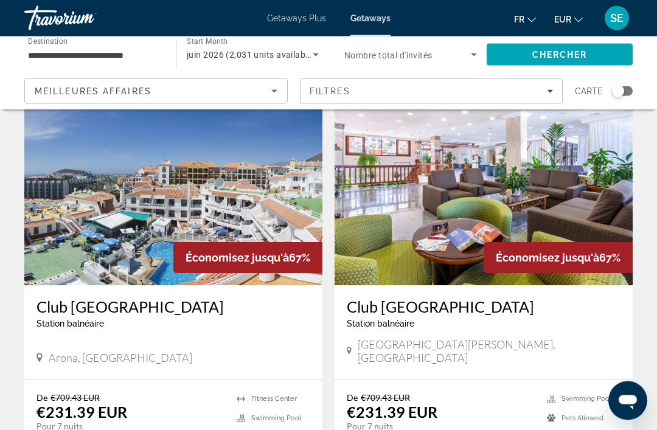
scroll to position [884, 0]
